Goal: Information Seeking & Learning: Learn about a topic

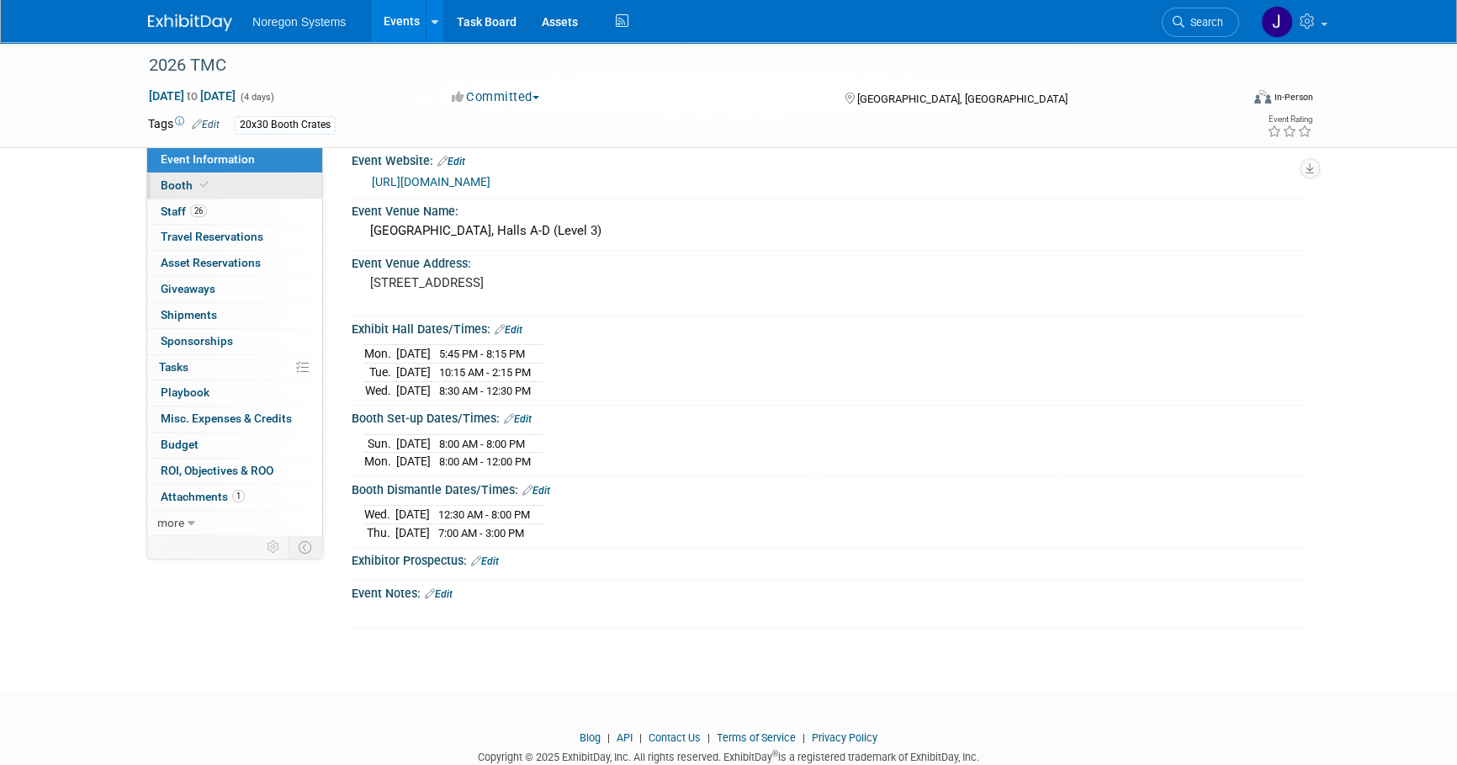
scroll to position [18, 0]
click at [177, 22] on img at bounding box center [190, 22] width 84 height 17
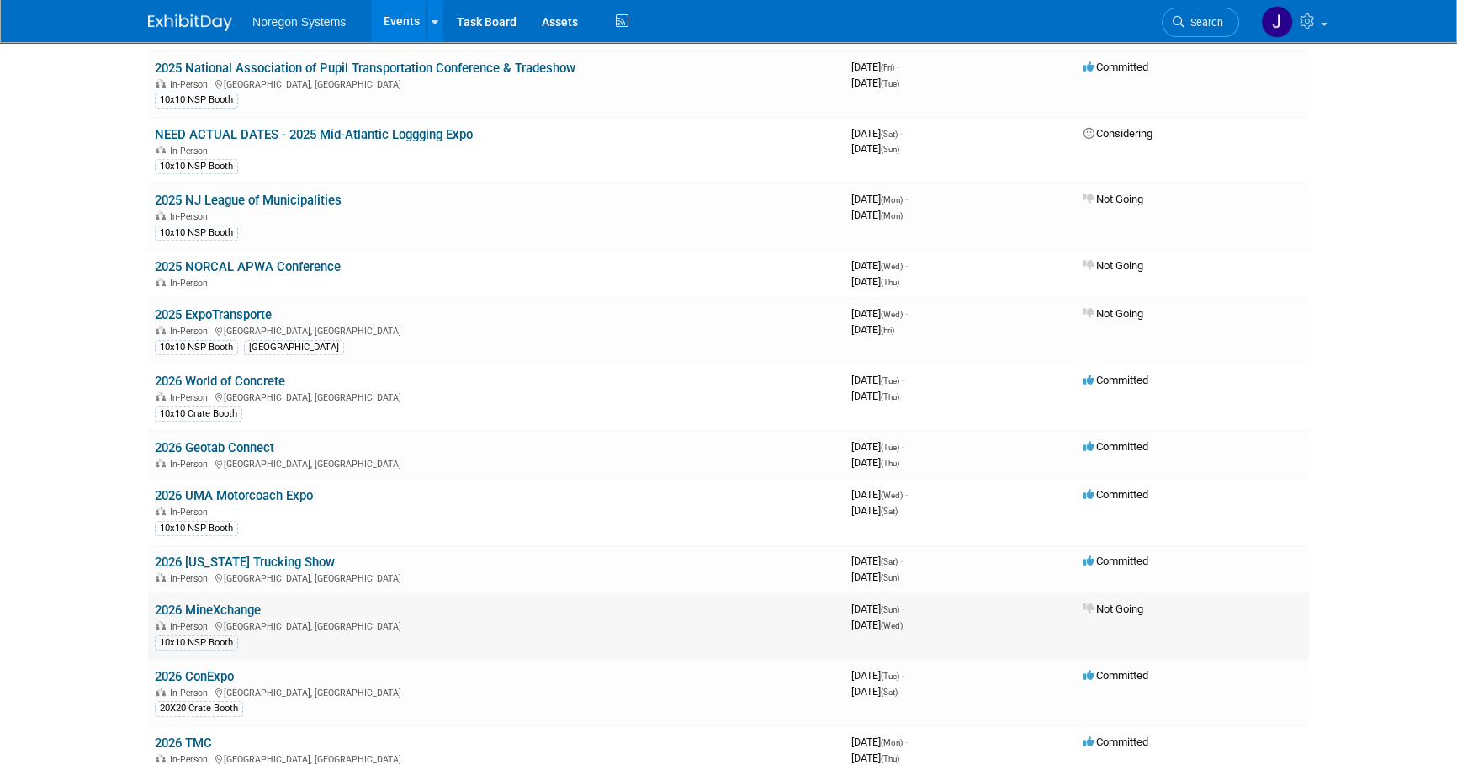
scroll to position [854, 0]
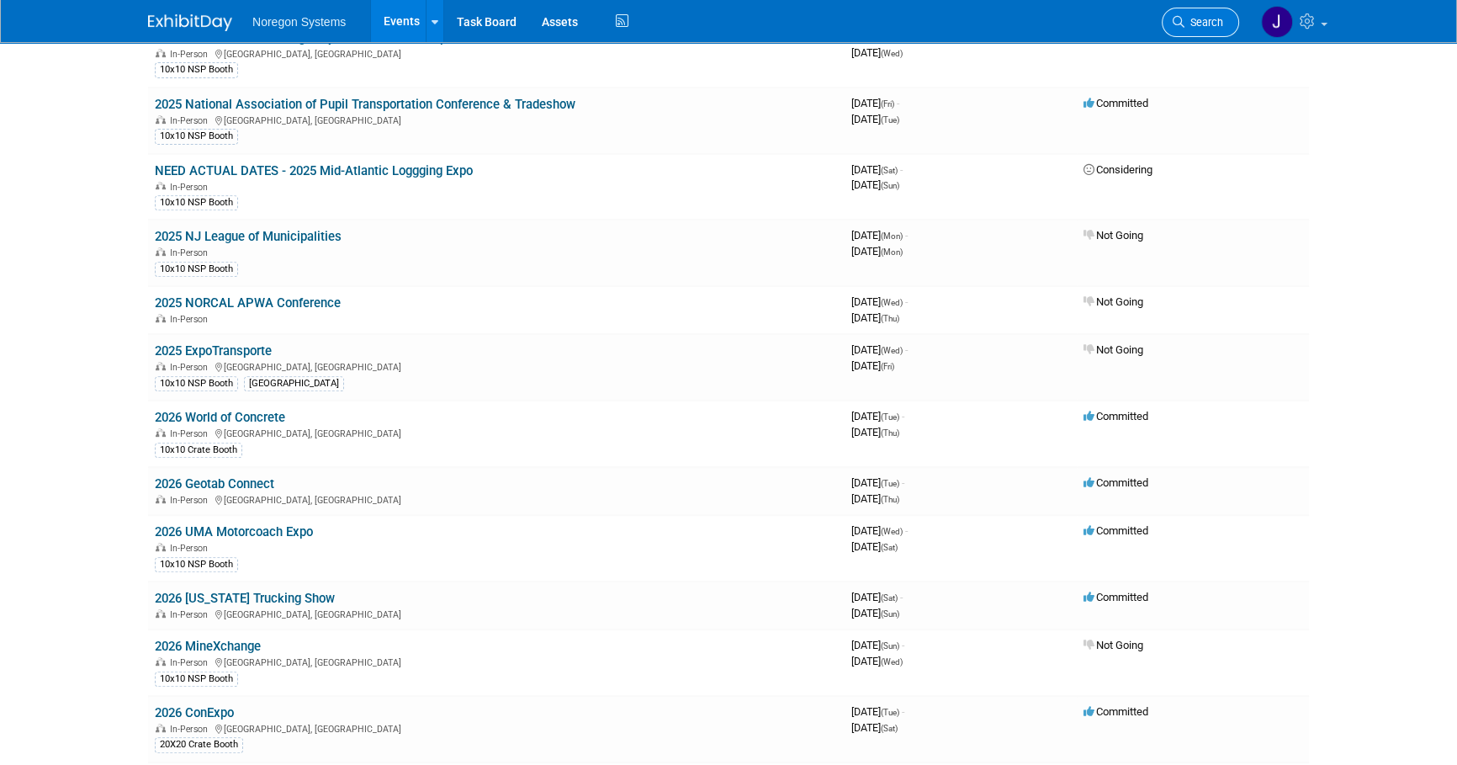
click at [1198, 24] on span "Search" at bounding box center [1203, 22] width 39 height 13
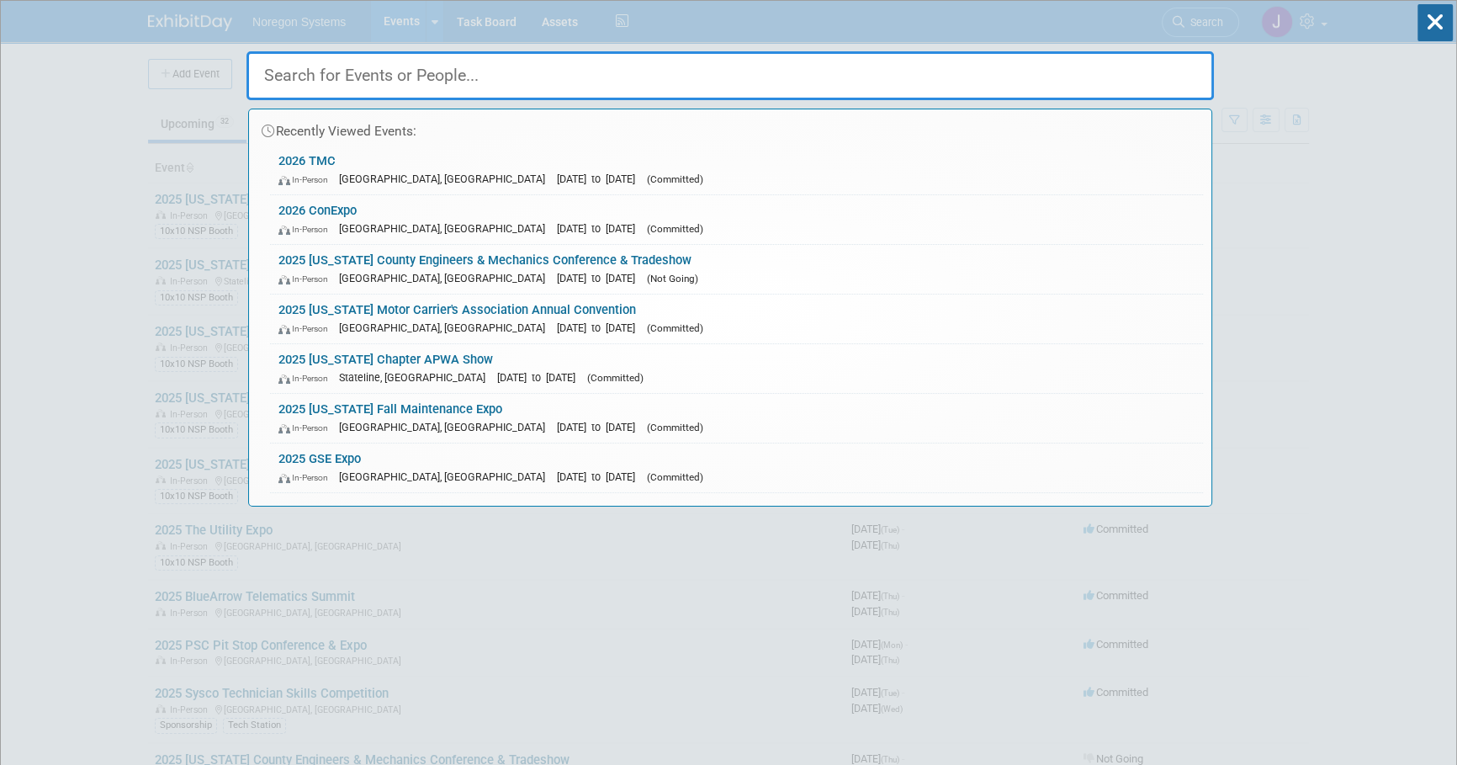
click at [988, 80] on input "text" at bounding box center [729, 75] width 967 height 49
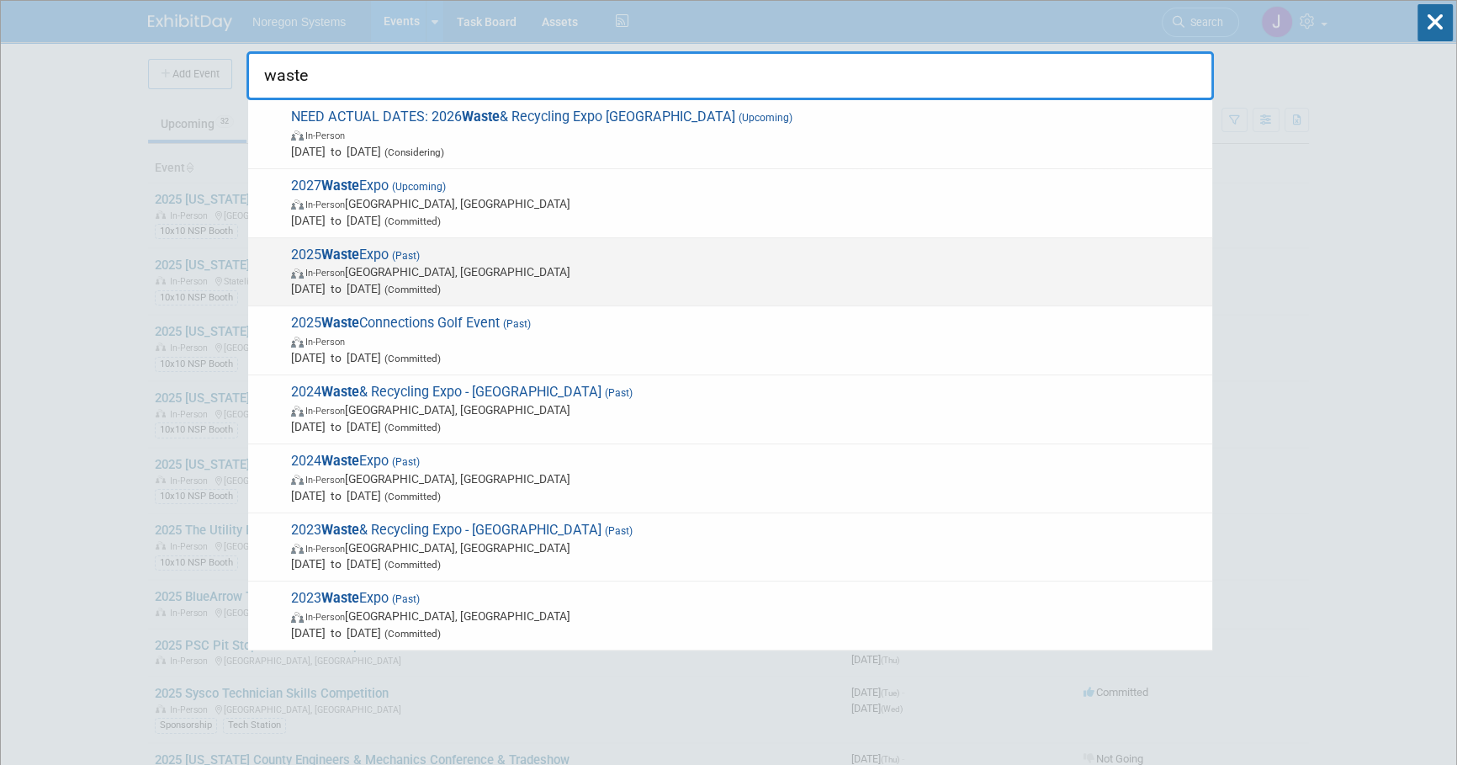
type input "waste"
click at [503, 253] on span "2025 Waste Expo (Past) In-Person Las Vegas, NV May 6, 2025 to May 8, 2025 (Comm…" at bounding box center [745, 271] width 918 height 51
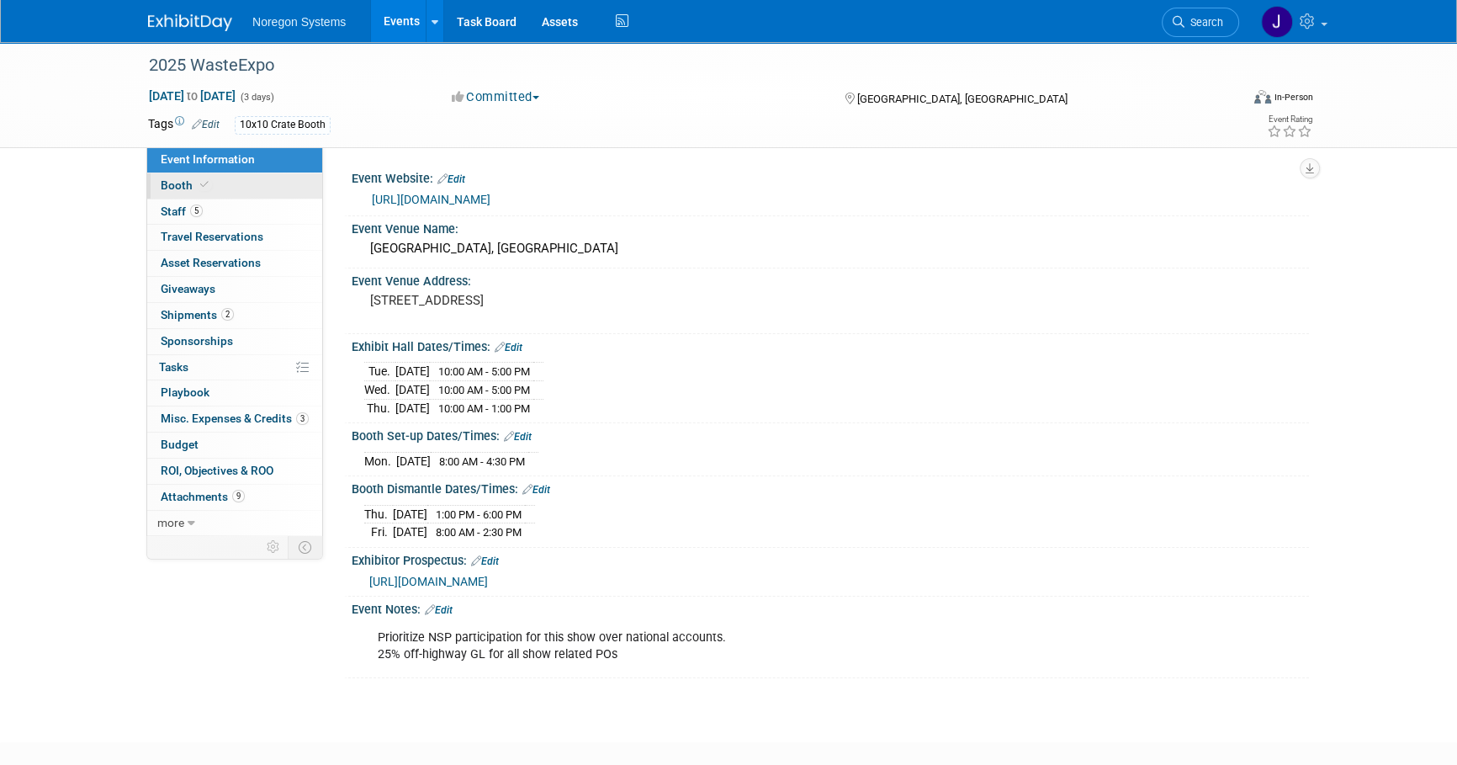
click at [270, 184] on link "Booth" at bounding box center [234, 185] width 175 height 25
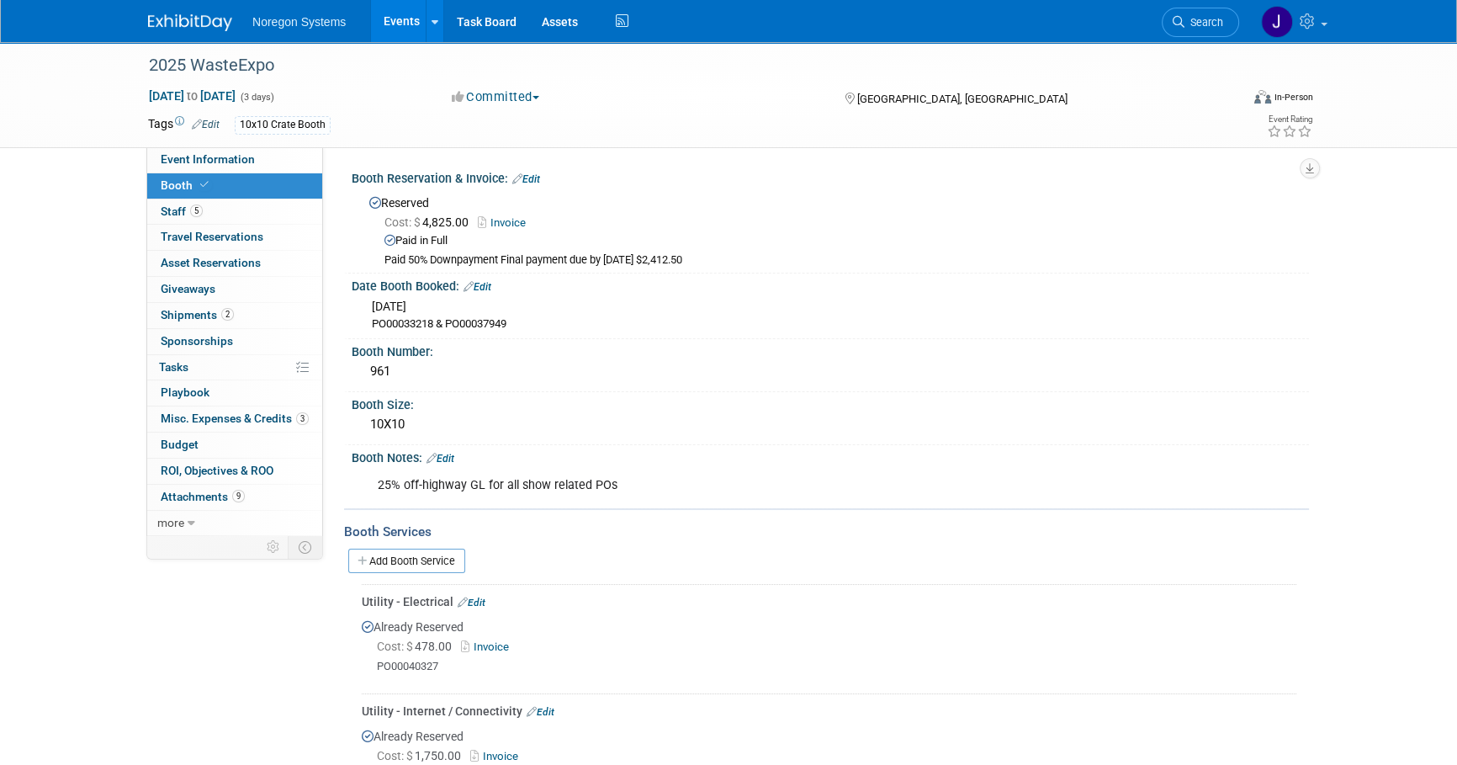
drag, startPoint x: 209, startPoint y: 23, endPoint x: 250, endPoint y: 31, distance: 42.1
click at [209, 24] on img at bounding box center [190, 22] width 84 height 17
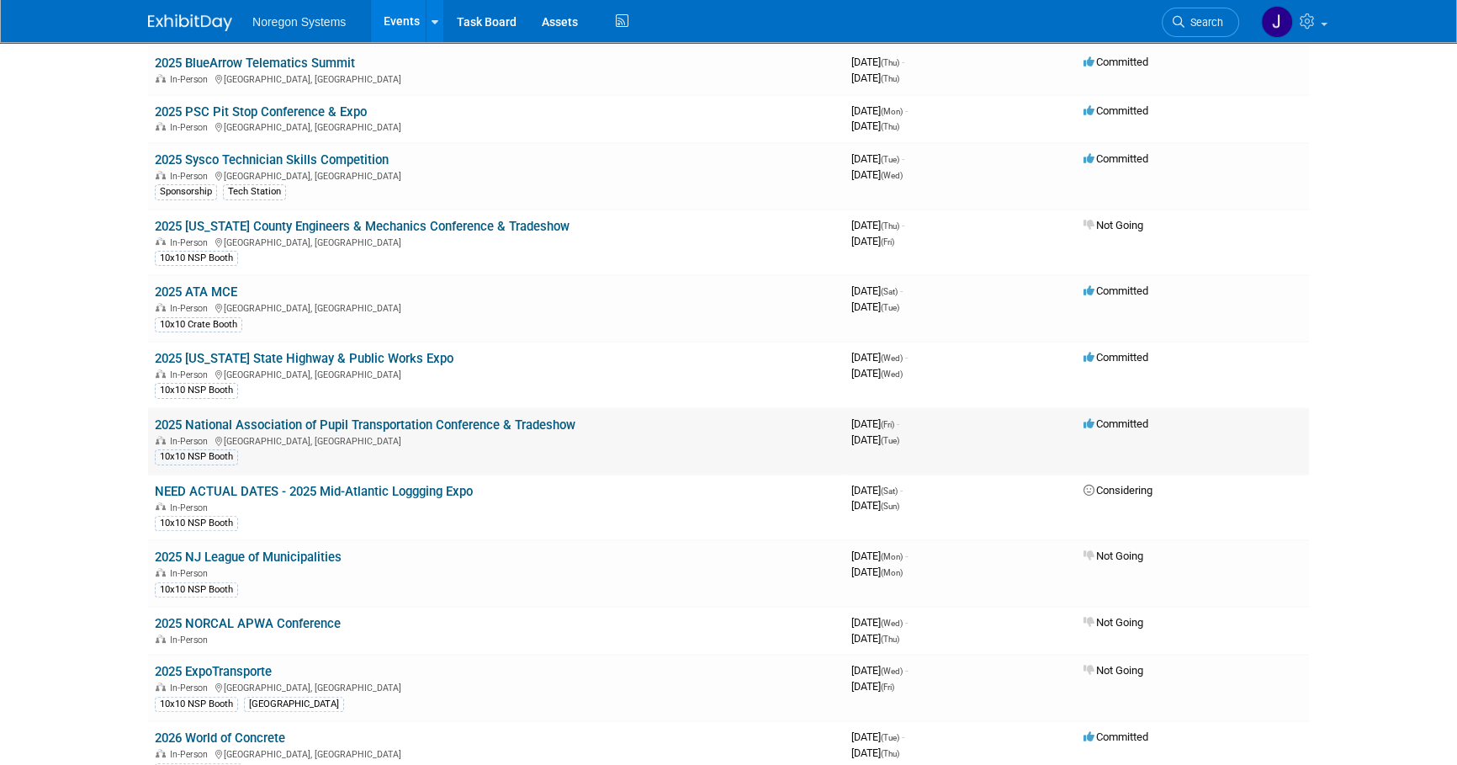
scroll to position [319, 0]
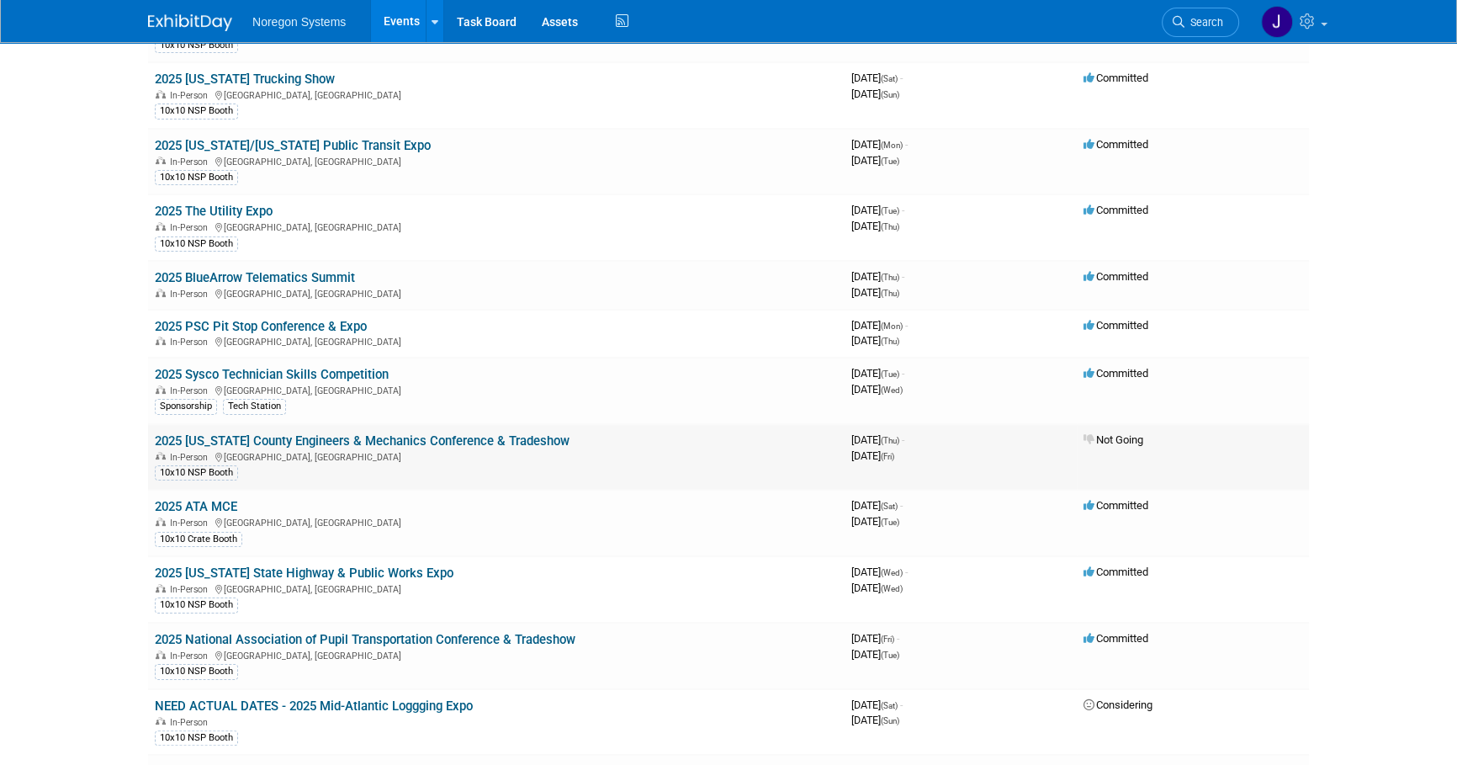
click at [506, 436] on link "2025 [US_STATE] County Engineers & Mechanics Conference & Tradeshow" at bounding box center [362, 440] width 415 height 15
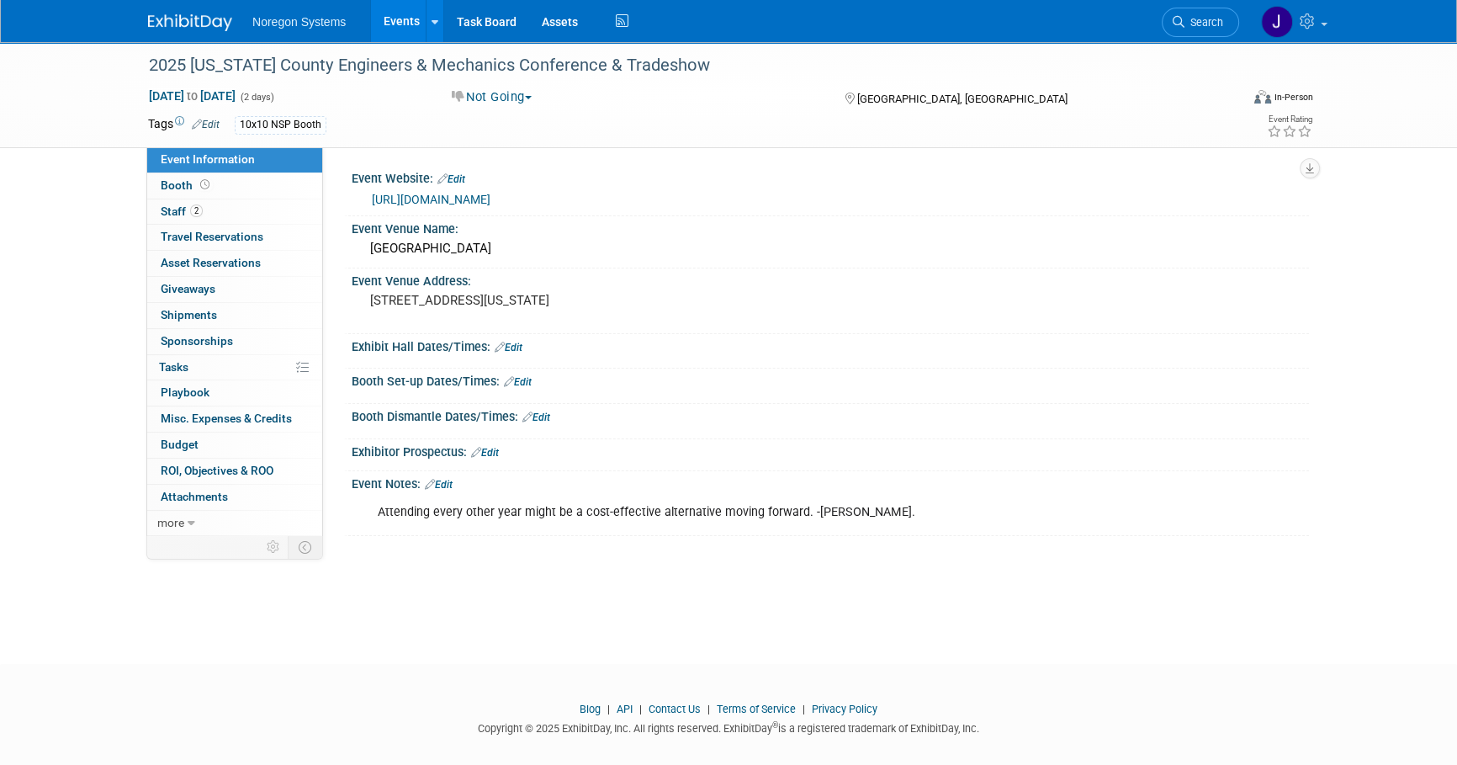
click at [705, 491] on div "Attending every other year might be a cost-effective alternative moving forward…" at bounding box center [828, 495] width 936 height 8
click at [453, 479] on link "Edit" at bounding box center [439, 485] width 28 height 12
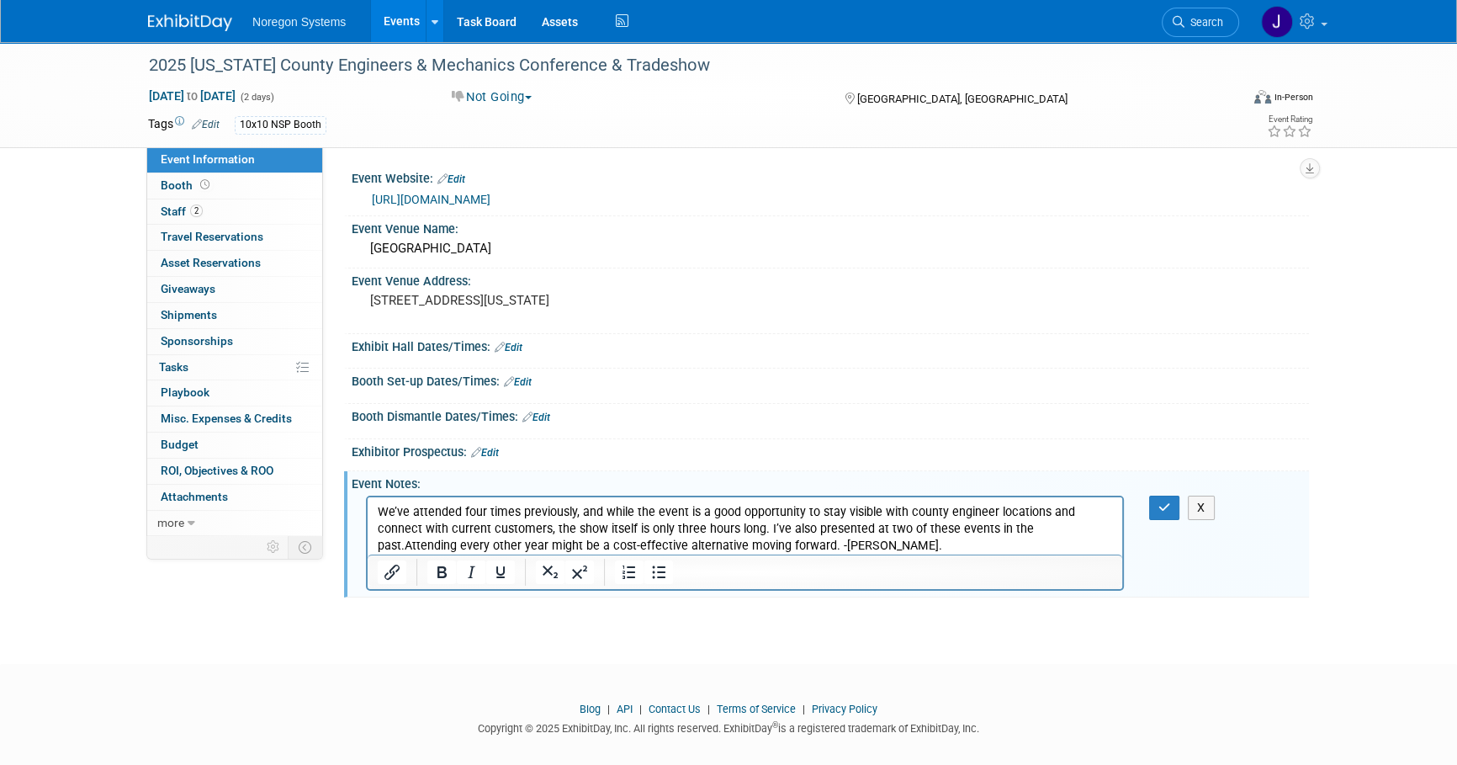
click at [1002, 532] on p "We’ve attended four times previously, and while the event is a good opportunity…" at bounding box center [745, 528] width 735 height 50
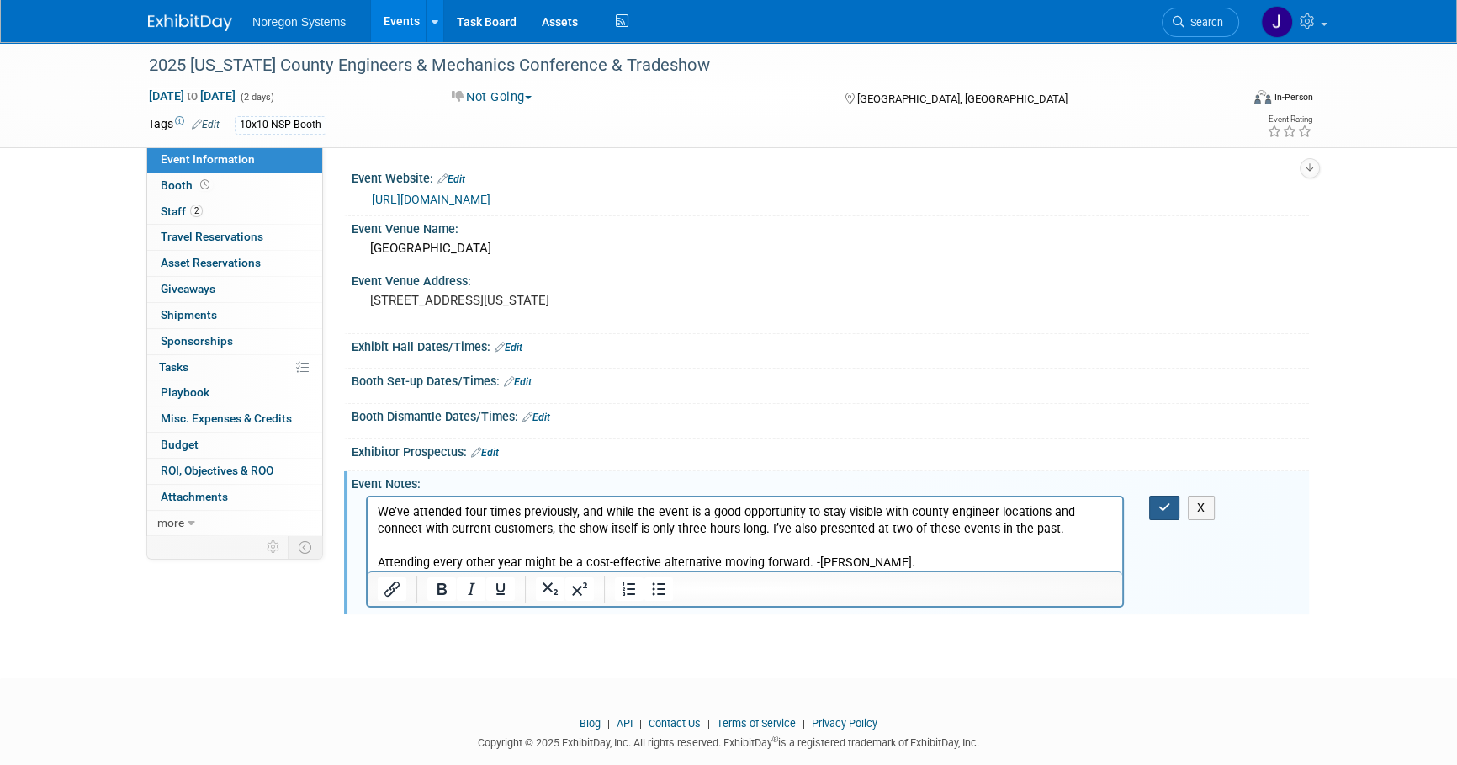
click at [1163, 511] on icon "button" at bounding box center [1164, 507] width 13 height 12
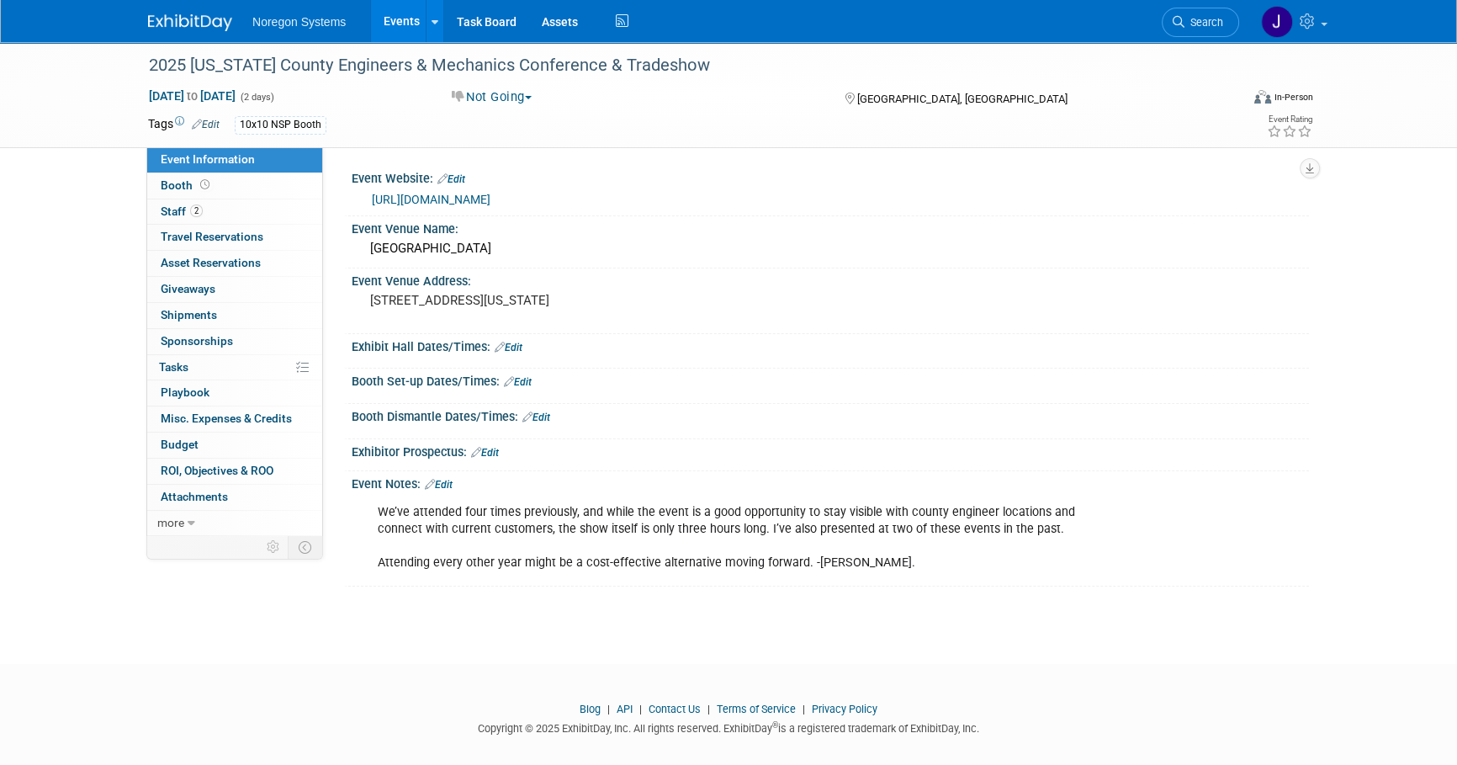
click at [177, 20] on img at bounding box center [190, 22] width 84 height 17
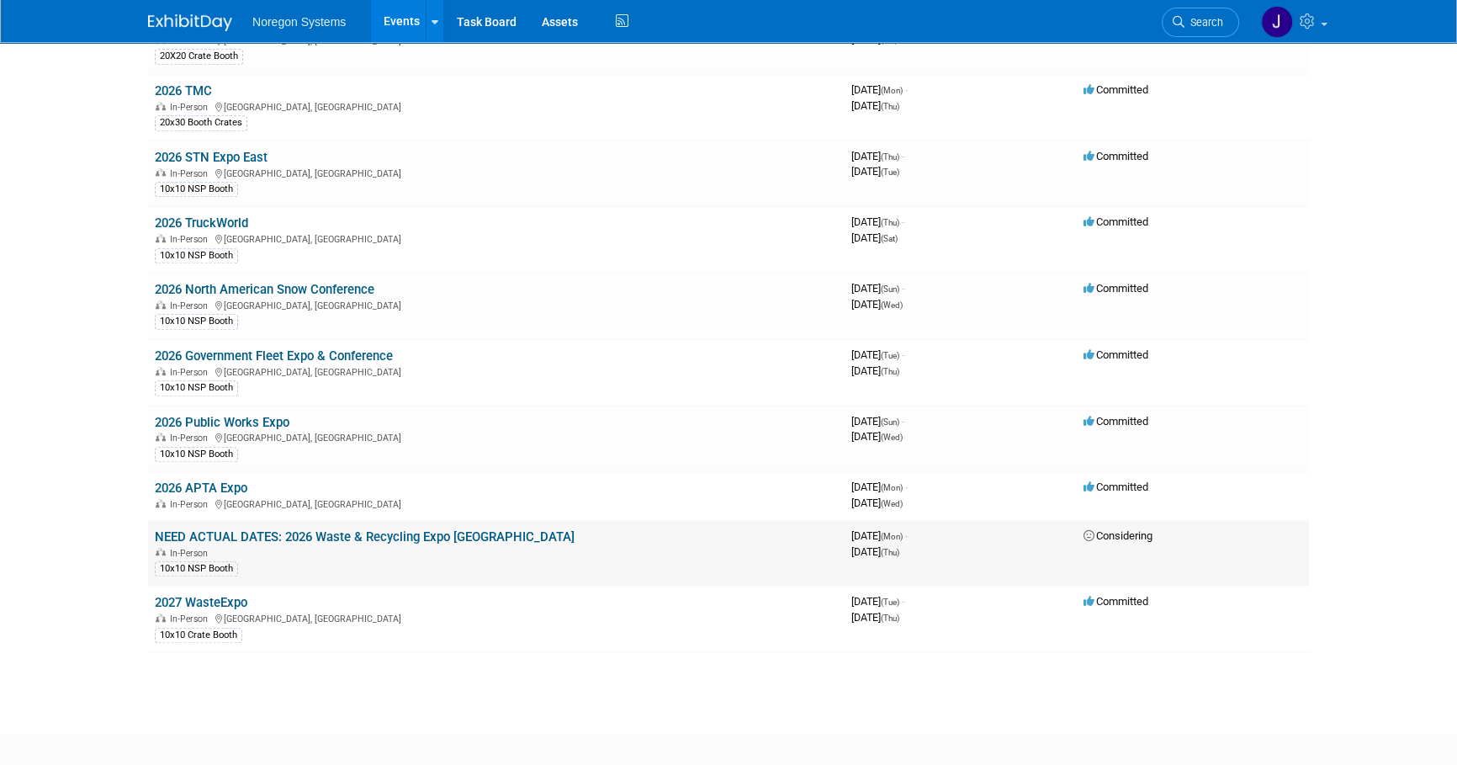
scroll to position [1618, 0]
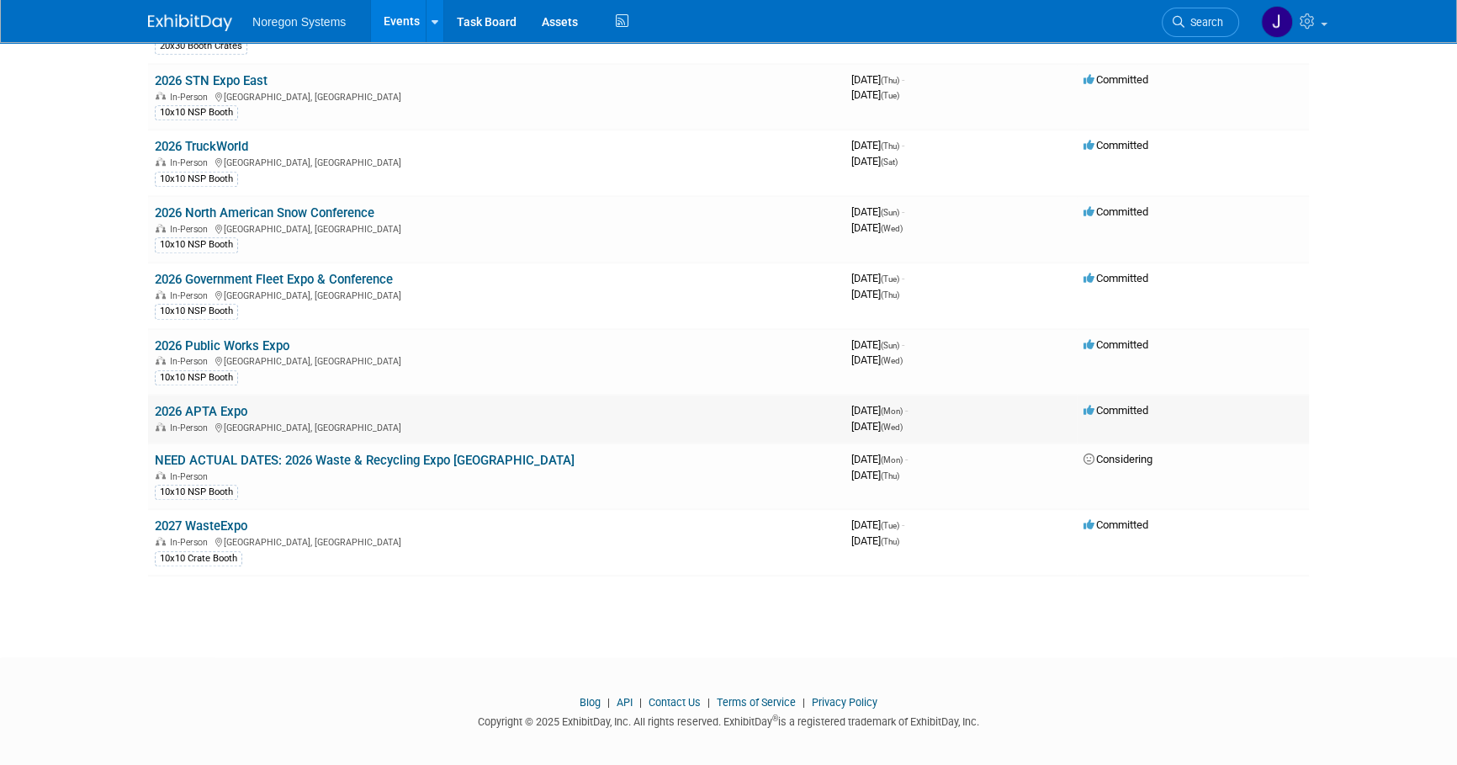
click at [220, 404] on link "2026 APTA Expo" at bounding box center [201, 411] width 93 height 15
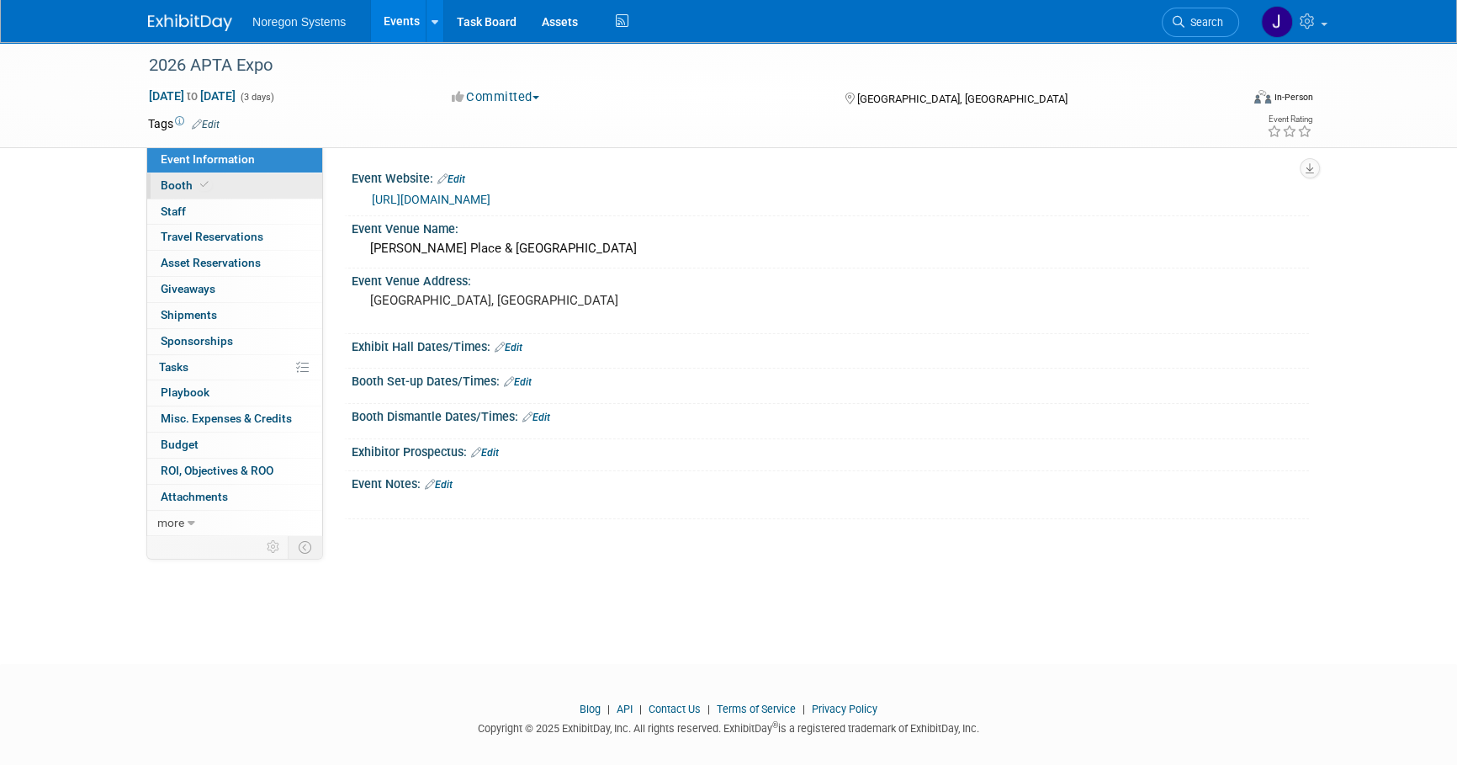
click at [192, 181] on span "Booth" at bounding box center [186, 184] width 51 height 13
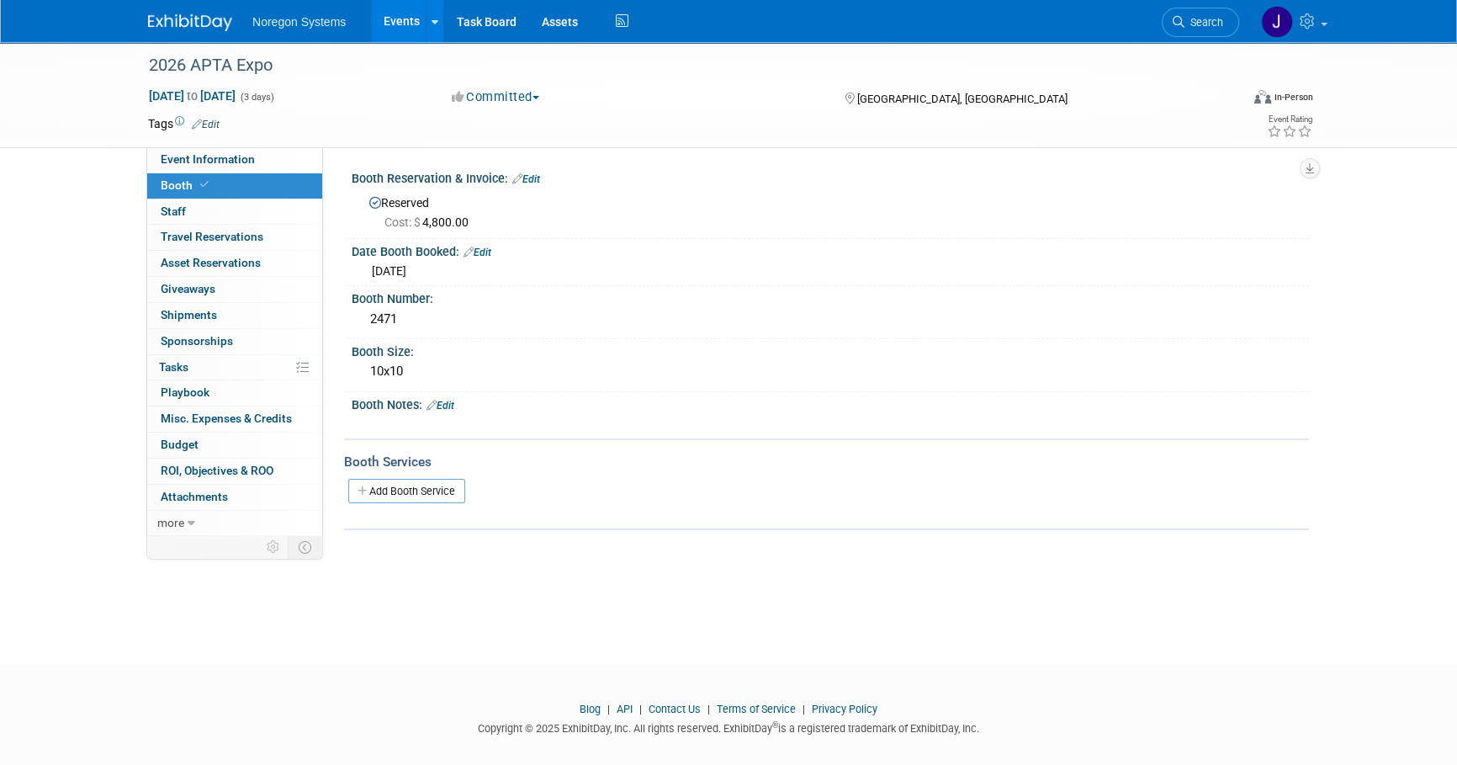
drag, startPoint x: 176, startPoint y: 21, endPoint x: 388, endPoint y: 90, distance: 222.9
click at [176, 21] on img at bounding box center [190, 22] width 84 height 17
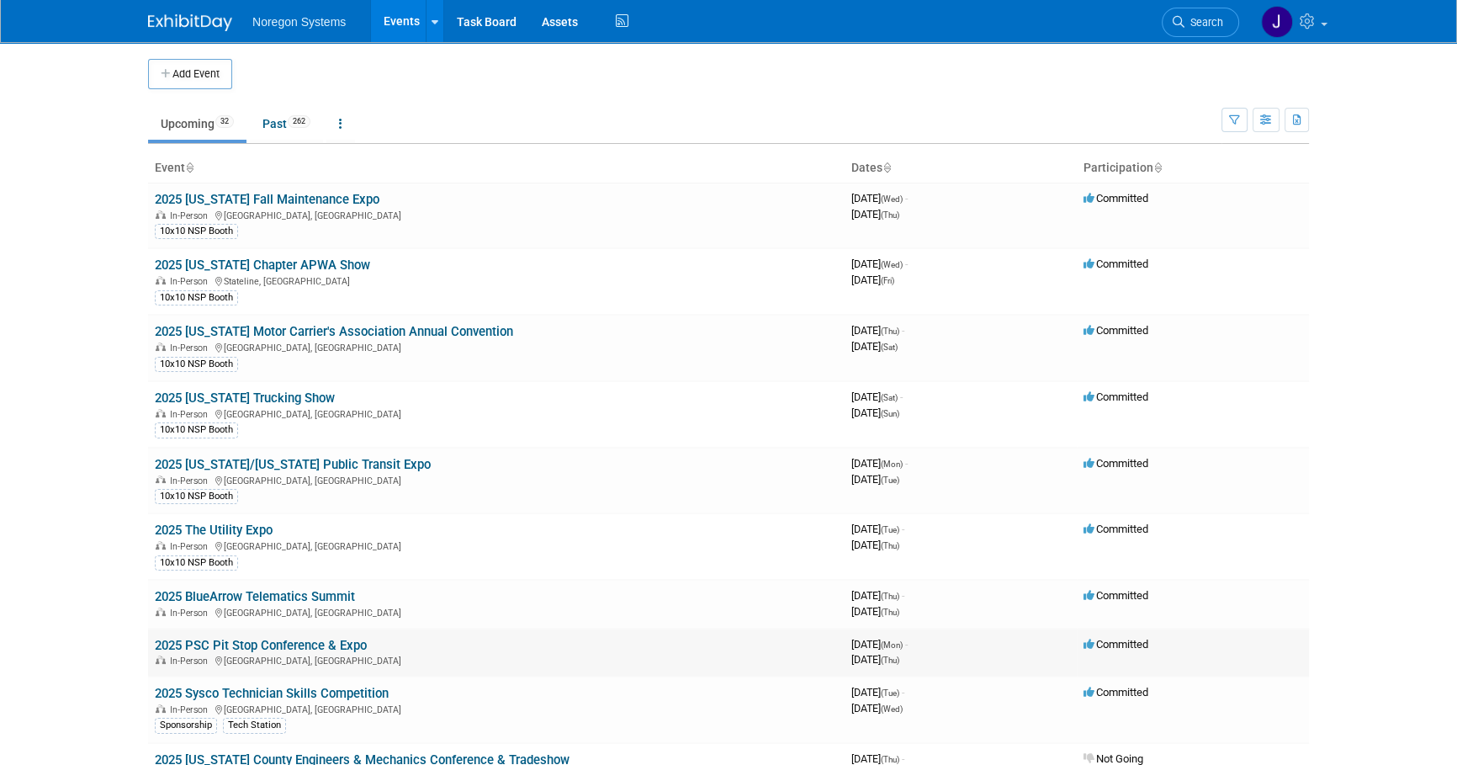
click at [246, 640] on link "2025 PSC Pit Stop Conference & Expo" at bounding box center [261, 645] width 212 height 15
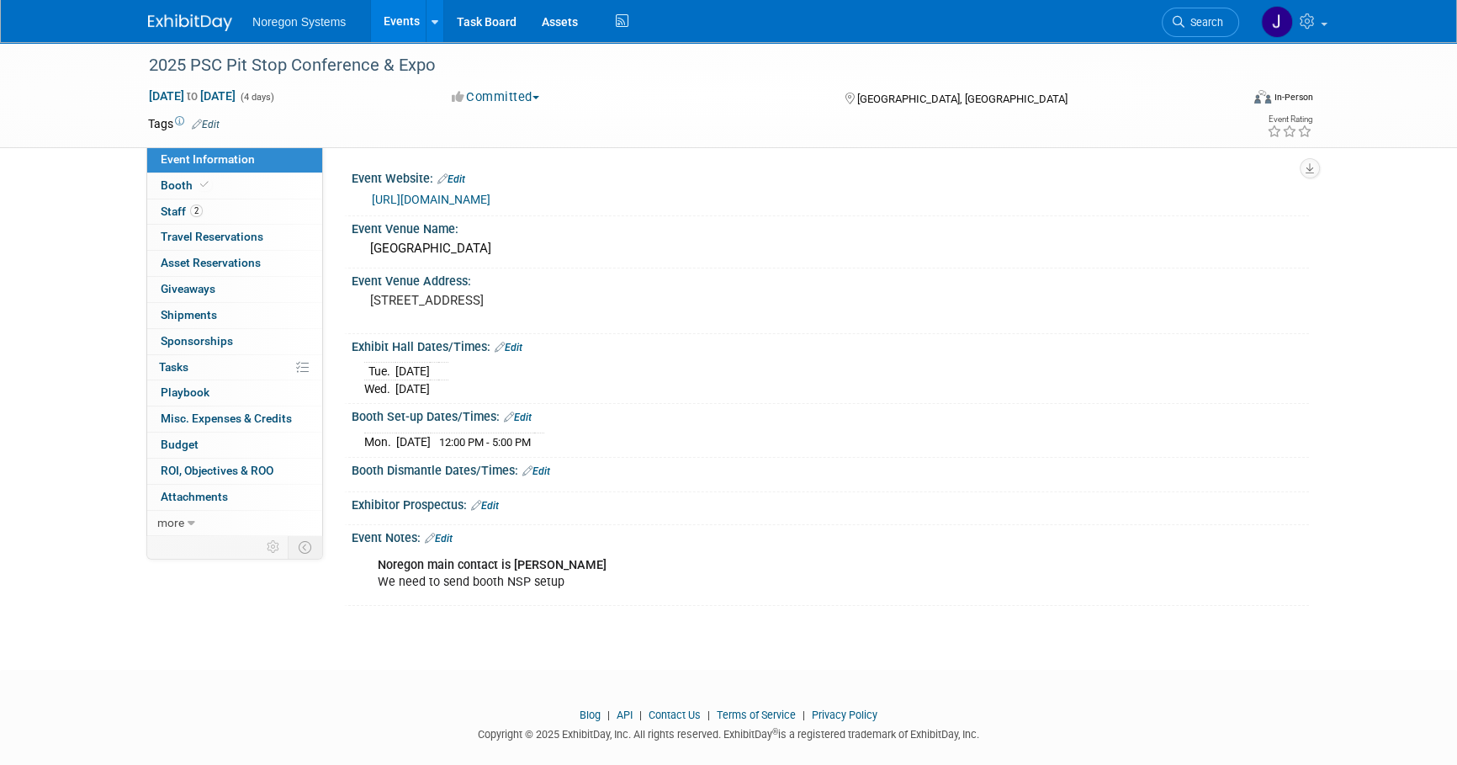
click at [187, 14] on img at bounding box center [190, 22] width 84 height 17
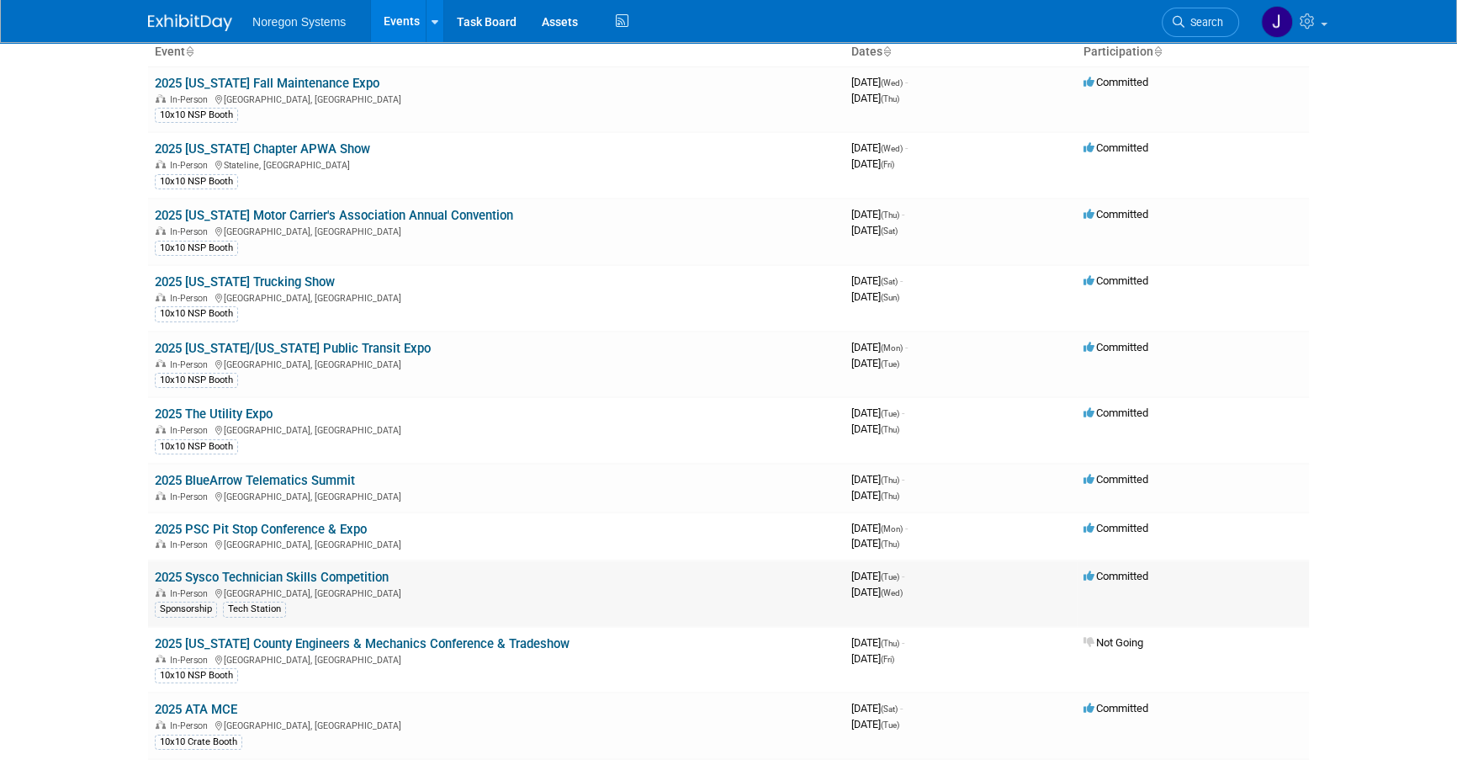
scroll to position [152, 0]
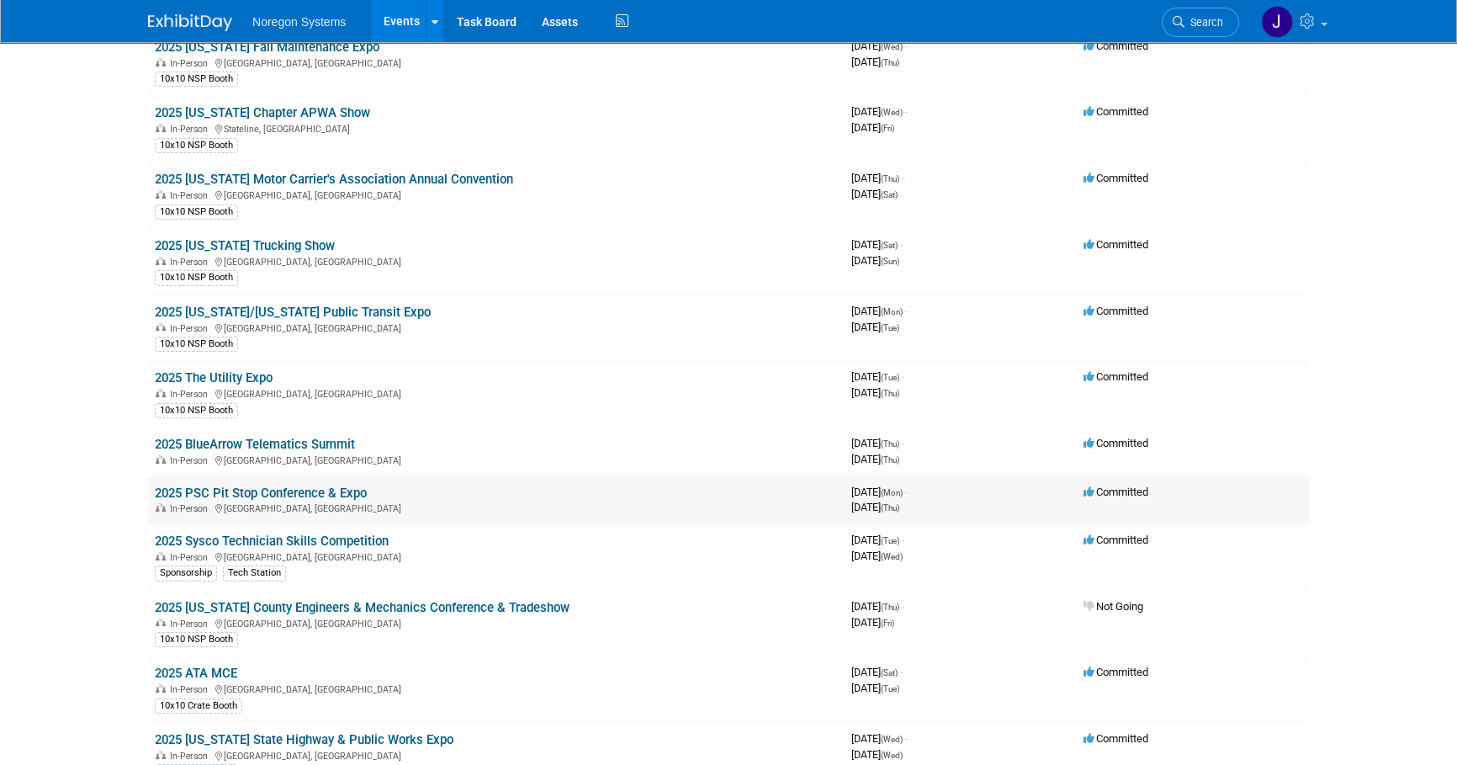
click at [330, 485] on link "2025 PSC Pit Stop Conference & Expo" at bounding box center [261, 492] width 212 height 15
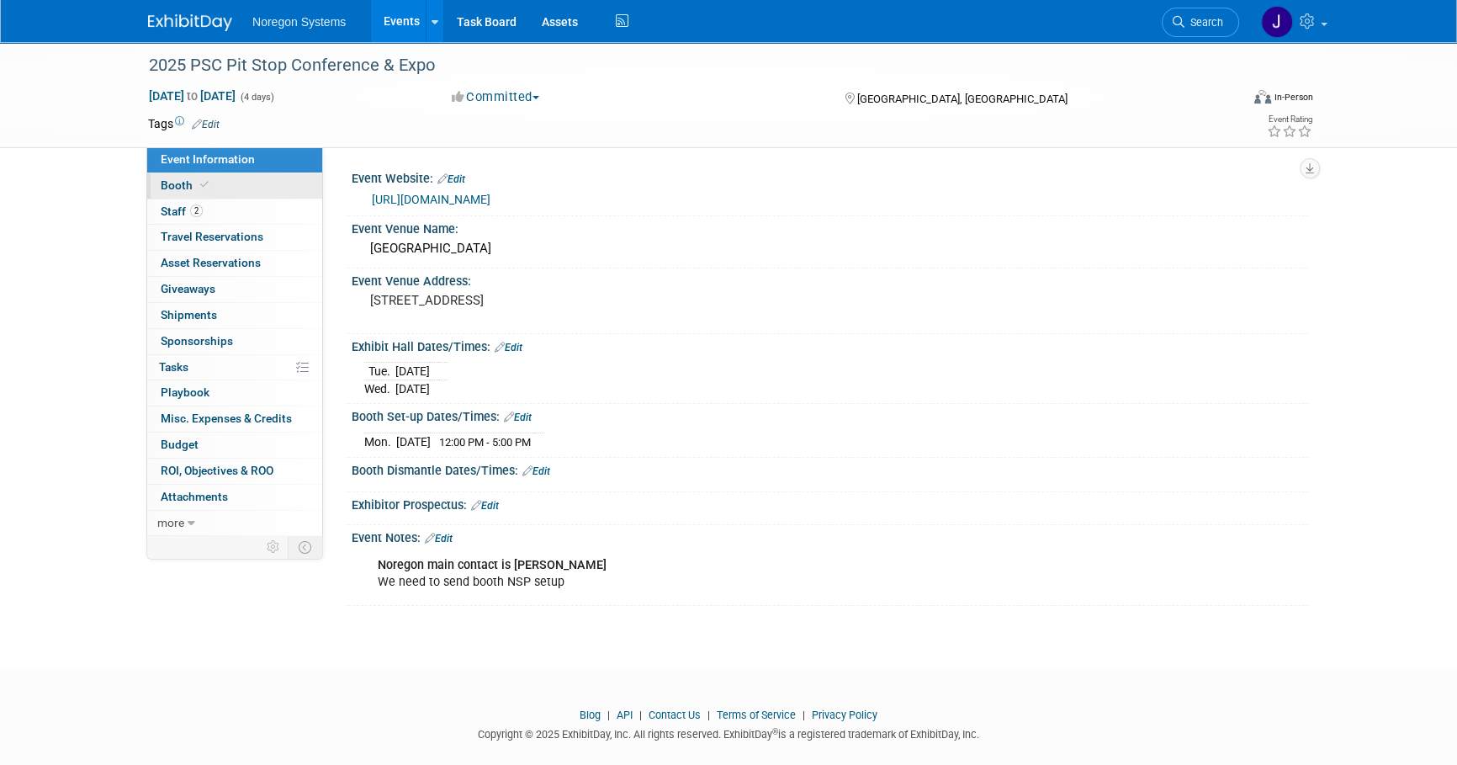
click at [263, 194] on link "Booth" at bounding box center [234, 185] width 175 height 25
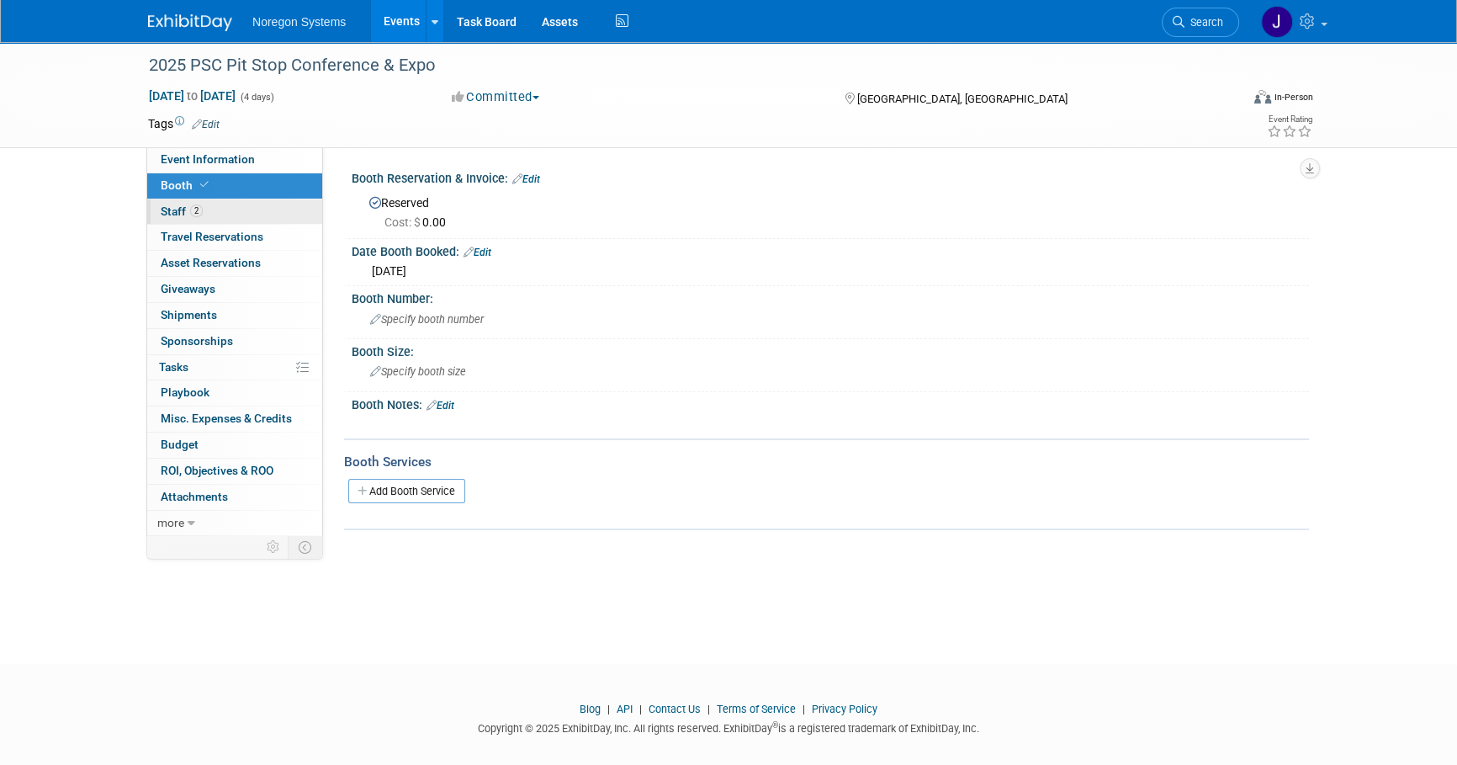
click at [260, 221] on link "2 Staff 2" at bounding box center [234, 211] width 175 height 25
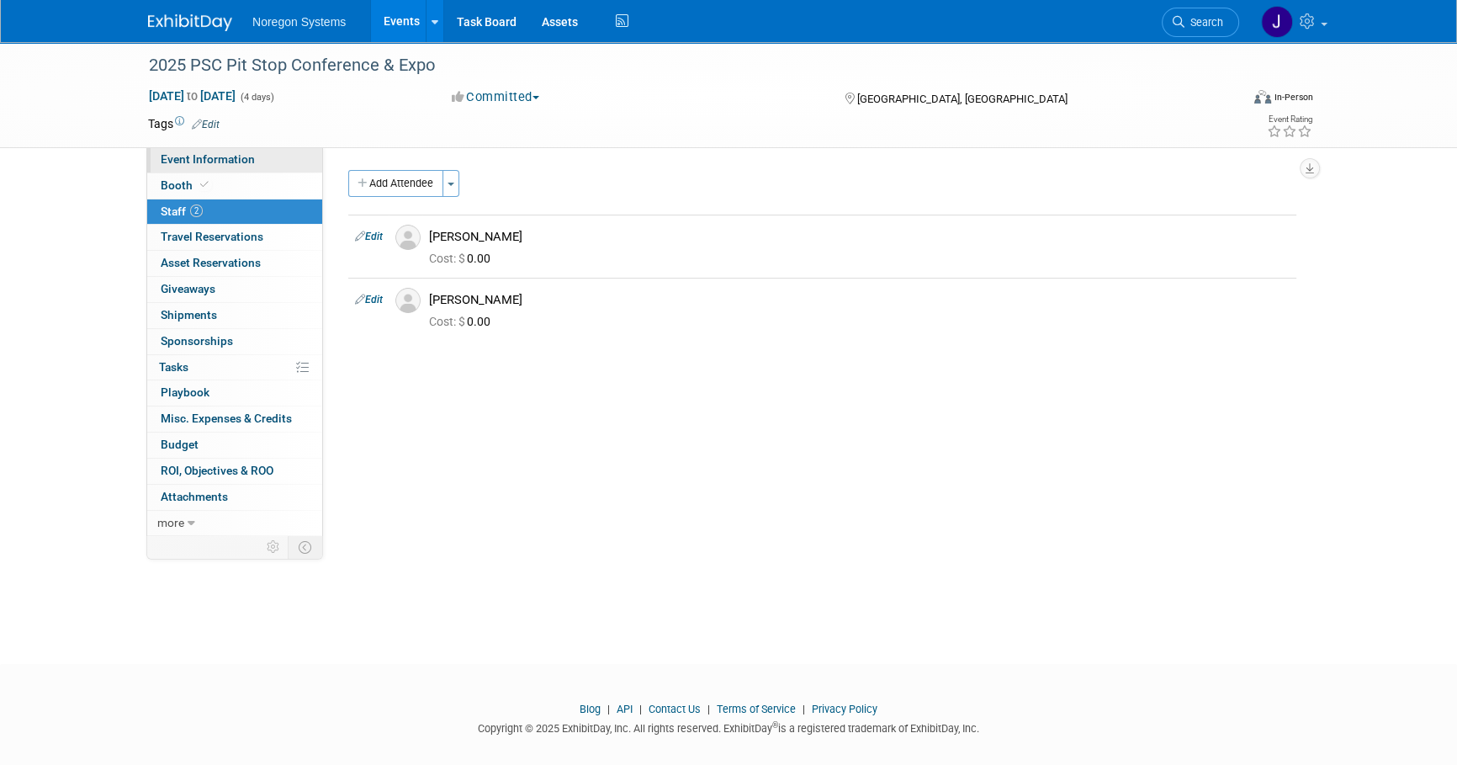
click at [283, 165] on link "Event Information" at bounding box center [234, 159] width 175 height 25
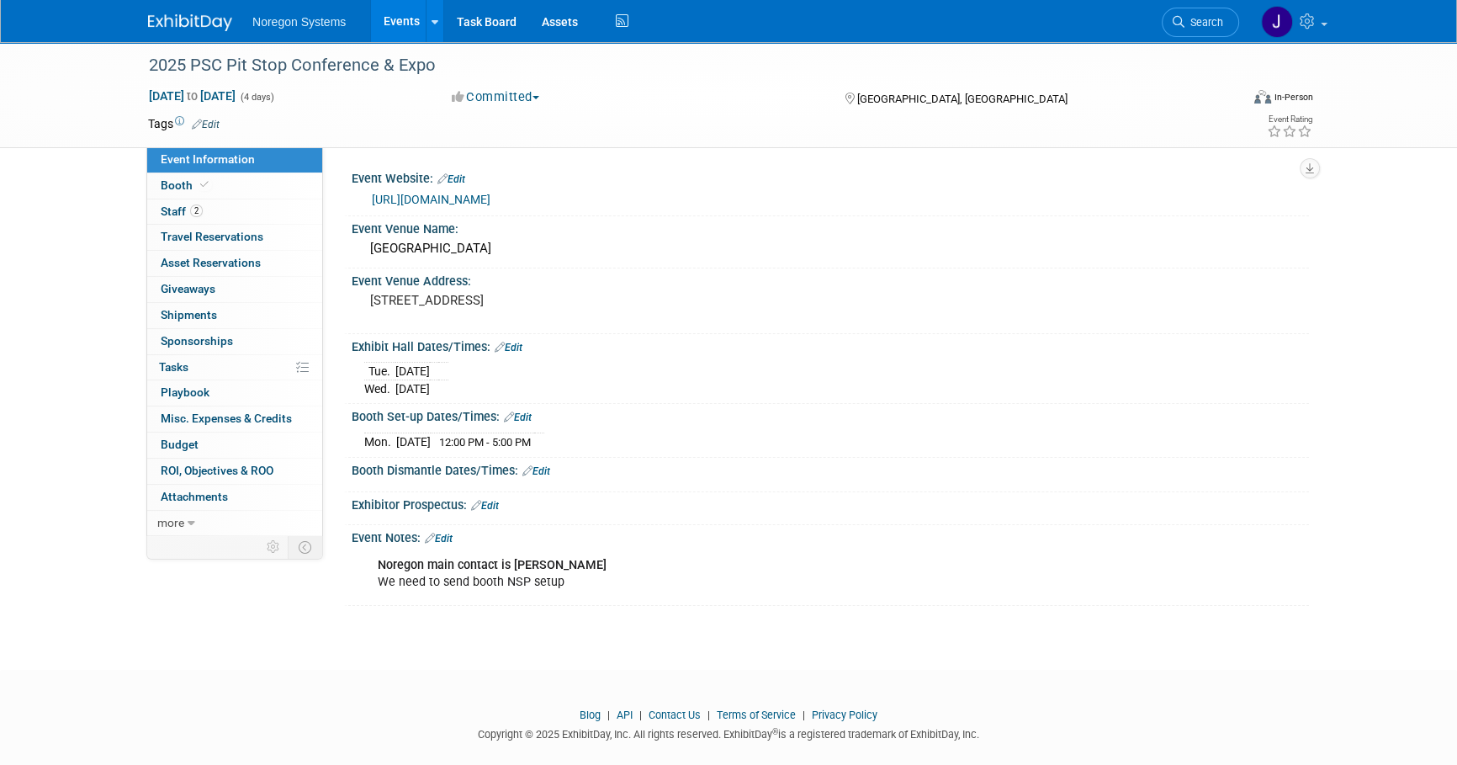
click at [164, 23] on img at bounding box center [190, 22] width 84 height 17
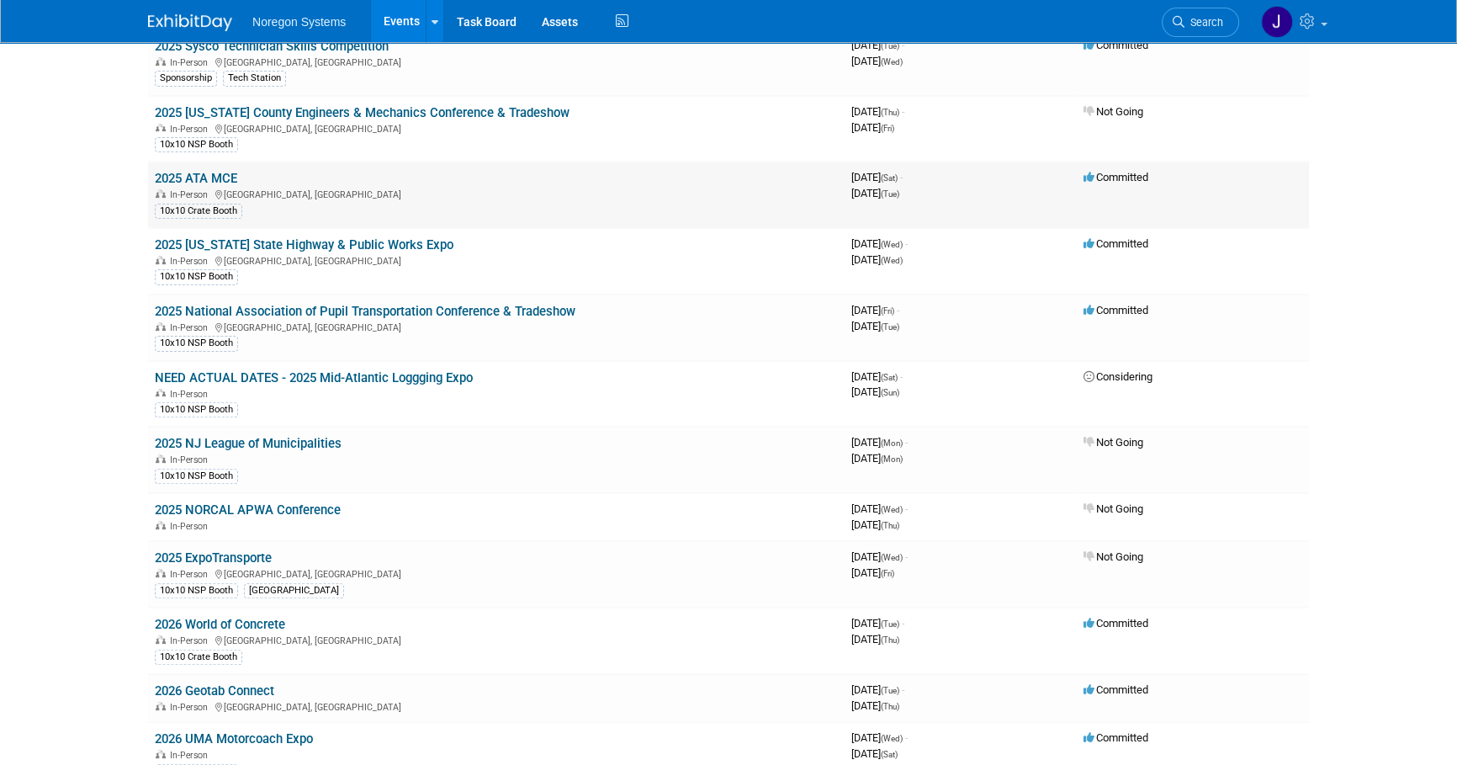
scroll to position [611, 0]
